Goal: Task Accomplishment & Management: Manage account settings

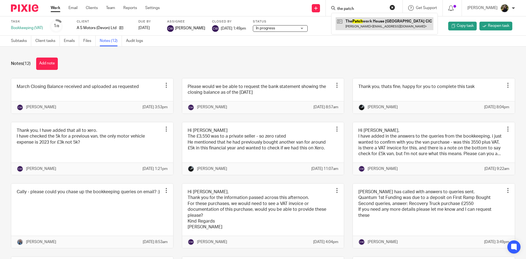
type input "the patch"
click at [374, 24] on link at bounding box center [384, 23] width 98 height 13
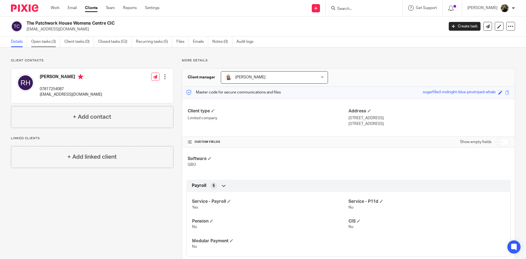
click at [38, 41] on link "Open tasks (3)" at bounding box center [45, 41] width 29 height 11
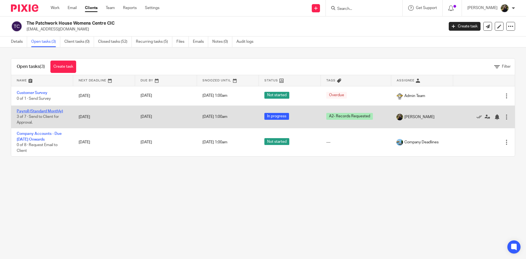
click at [56, 109] on link "Payroll (Standard Monthly)" at bounding box center [40, 111] width 46 height 4
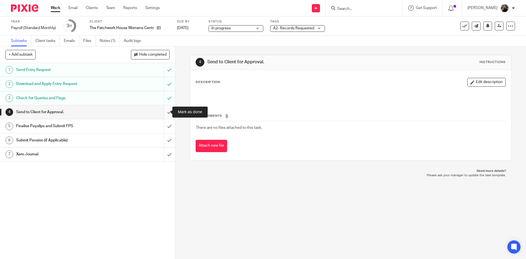
click at [165, 110] on input "submit" at bounding box center [87, 112] width 175 height 14
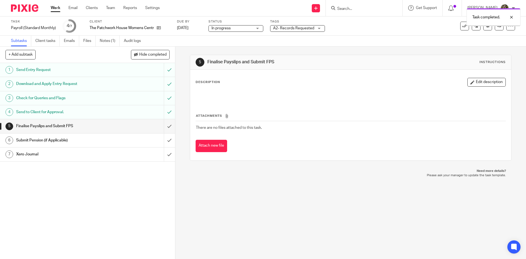
click at [295, 28] on span "A2- Records Requested" at bounding box center [293, 28] width 41 height 4
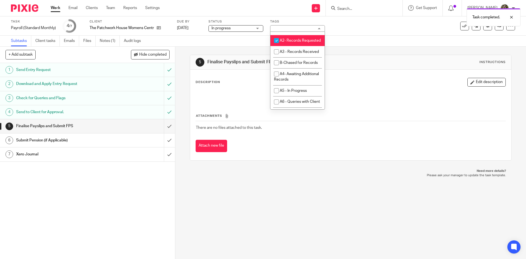
click at [283, 46] on li "A2- Records Requested" at bounding box center [297, 40] width 54 height 11
checkbox input "false"
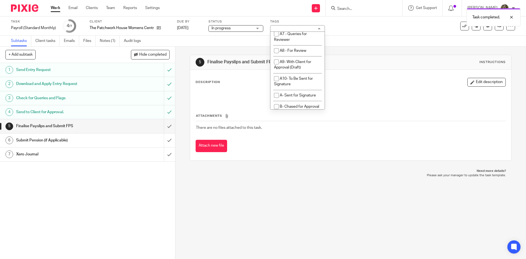
scroll to position [274, 0]
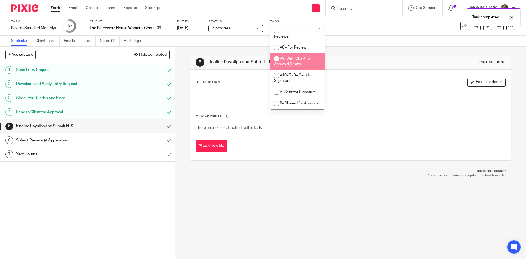
click at [301, 66] on span "A9- With Client for Approval (Draft)" at bounding box center [292, 62] width 37 height 10
checkbox input "true"
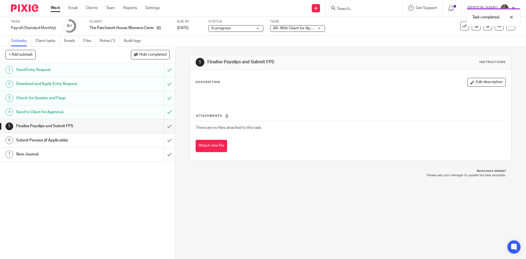
click at [397, 57] on div "5 Finalise Payslips and Submit FPS Instructions" at bounding box center [350, 62] width 321 height 15
click at [110, 7] on link "Team" at bounding box center [110, 7] width 9 height 5
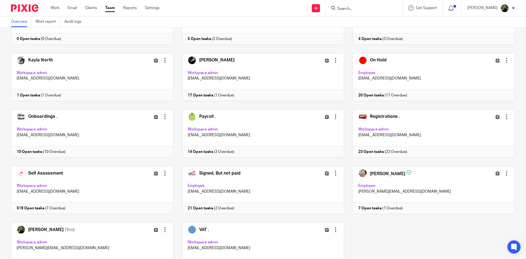
scroll to position [262, 0]
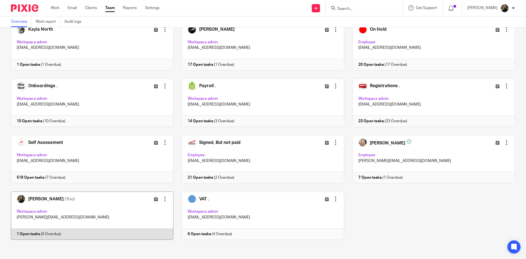
click at [77, 219] on link at bounding box center [87, 215] width 171 height 48
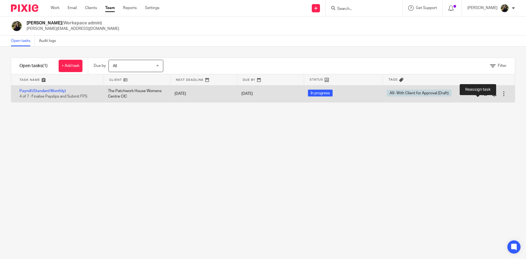
click at [481, 94] on icon at bounding box center [483, 93] width 5 height 5
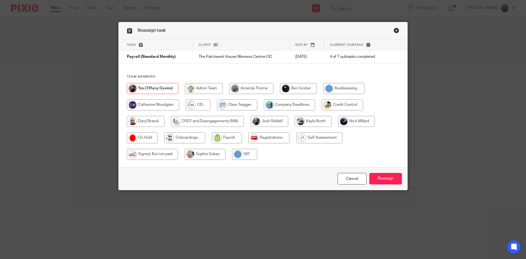
drag, startPoint x: 221, startPoint y: 138, endPoint x: 236, endPoint y: 140, distance: 15.2
click at [221, 138] on input "radio" at bounding box center [227, 137] width 30 height 11
radio input "true"
click at [386, 179] on input "Reassign" at bounding box center [385, 179] width 33 height 12
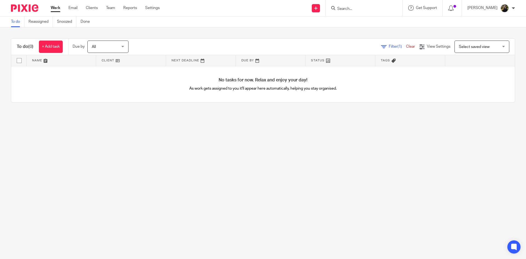
click at [371, 7] on input "Search" at bounding box center [360, 9] width 49 height 5
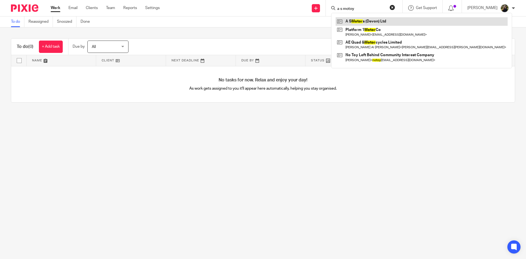
type input "a s motoy"
click at [384, 23] on link at bounding box center [421, 21] width 172 height 8
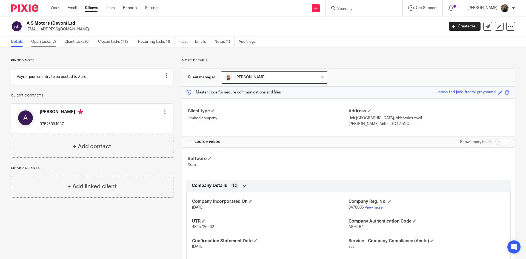
click at [46, 46] on link "Open tasks (2)" at bounding box center [45, 41] width 29 height 11
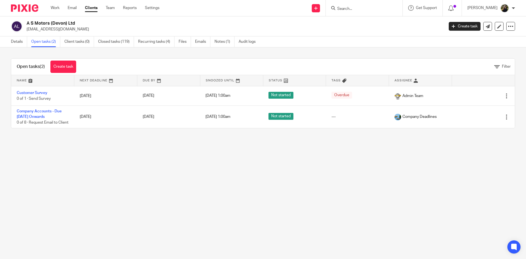
click at [32, 8] on img at bounding box center [24, 7] width 27 height 7
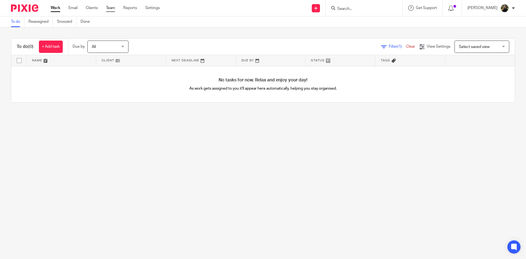
click at [109, 7] on link "Team" at bounding box center [110, 7] width 9 height 5
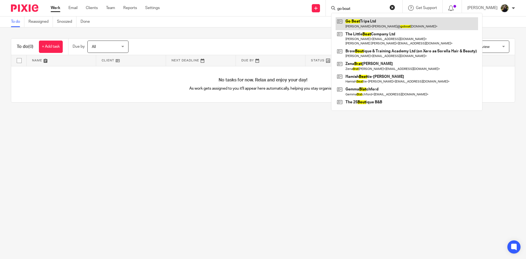
type input "go boat"
click at [371, 19] on link at bounding box center [406, 23] width 142 height 13
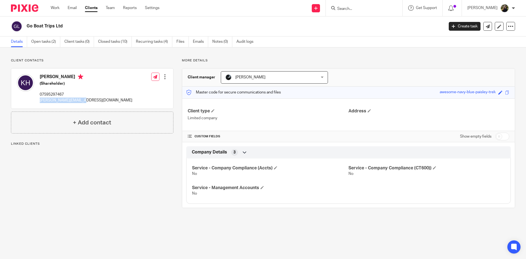
drag, startPoint x: 38, startPoint y: 100, endPoint x: 81, endPoint y: 99, distance: 43.2
click at [81, 99] on div "Kim Holmes (Shareholder) 07595297467 kim@goboattrips.co.uk Edit contact Create …" at bounding box center [92, 88] width 162 height 40
copy p "kim@goboattrips.co.uk"
click at [56, 47] on link "Open tasks (2)" at bounding box center [45, 41] width 29 height 11
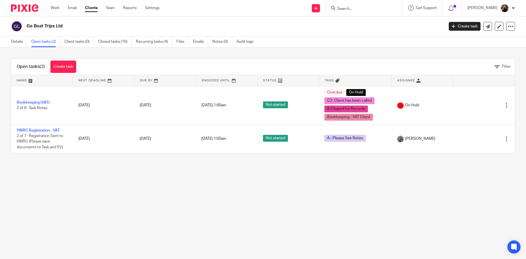
click at [23, 8] on img at bounding box center [24, 7] width 27 height 7
